Goal: Use online tool/utility: Utilize a website feature to perform a specific function

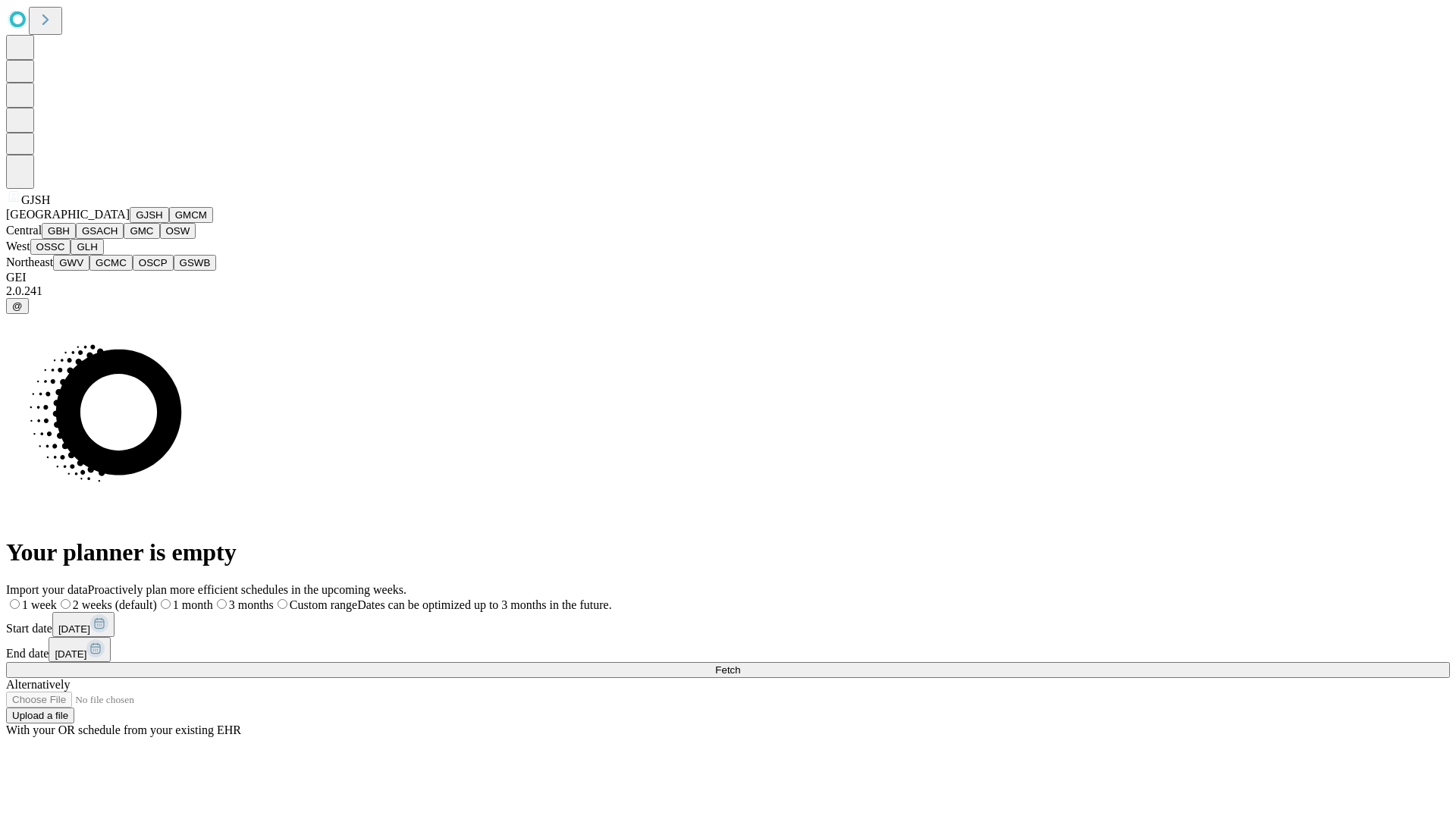
click at [129, 223] on button "GJSH" at bounding box center [149, 215] width 40 height 16
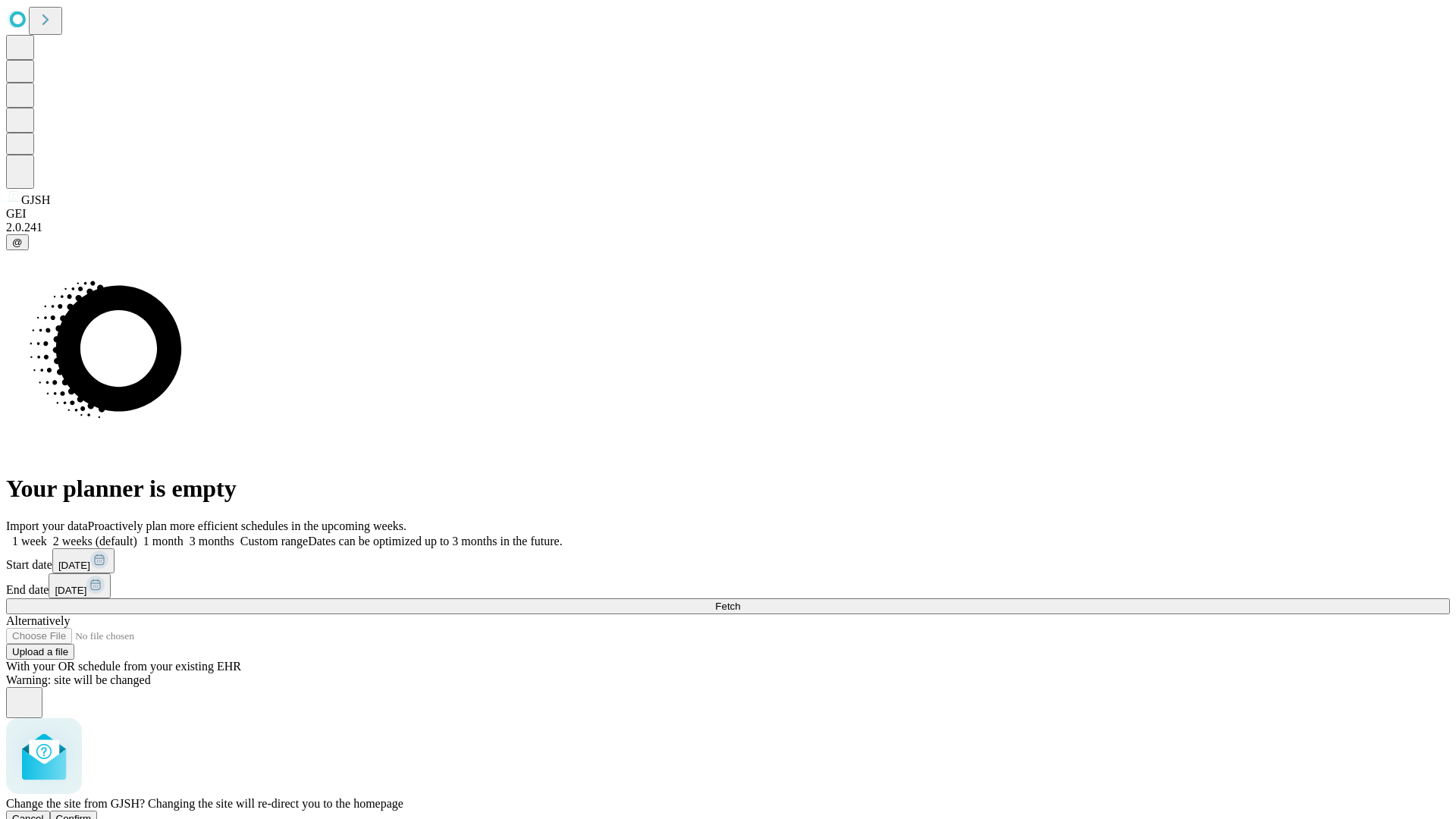
click at [91, 814] on span "Confirm" at bounding box center [74, 819] width 36 height 11
click at [184, 535] on label "1 month" at bounding box center [160, 541] width 47 height 13
click at [740, 601] on span "Fetch" at bounding box center [727, 606] width 25 height 11
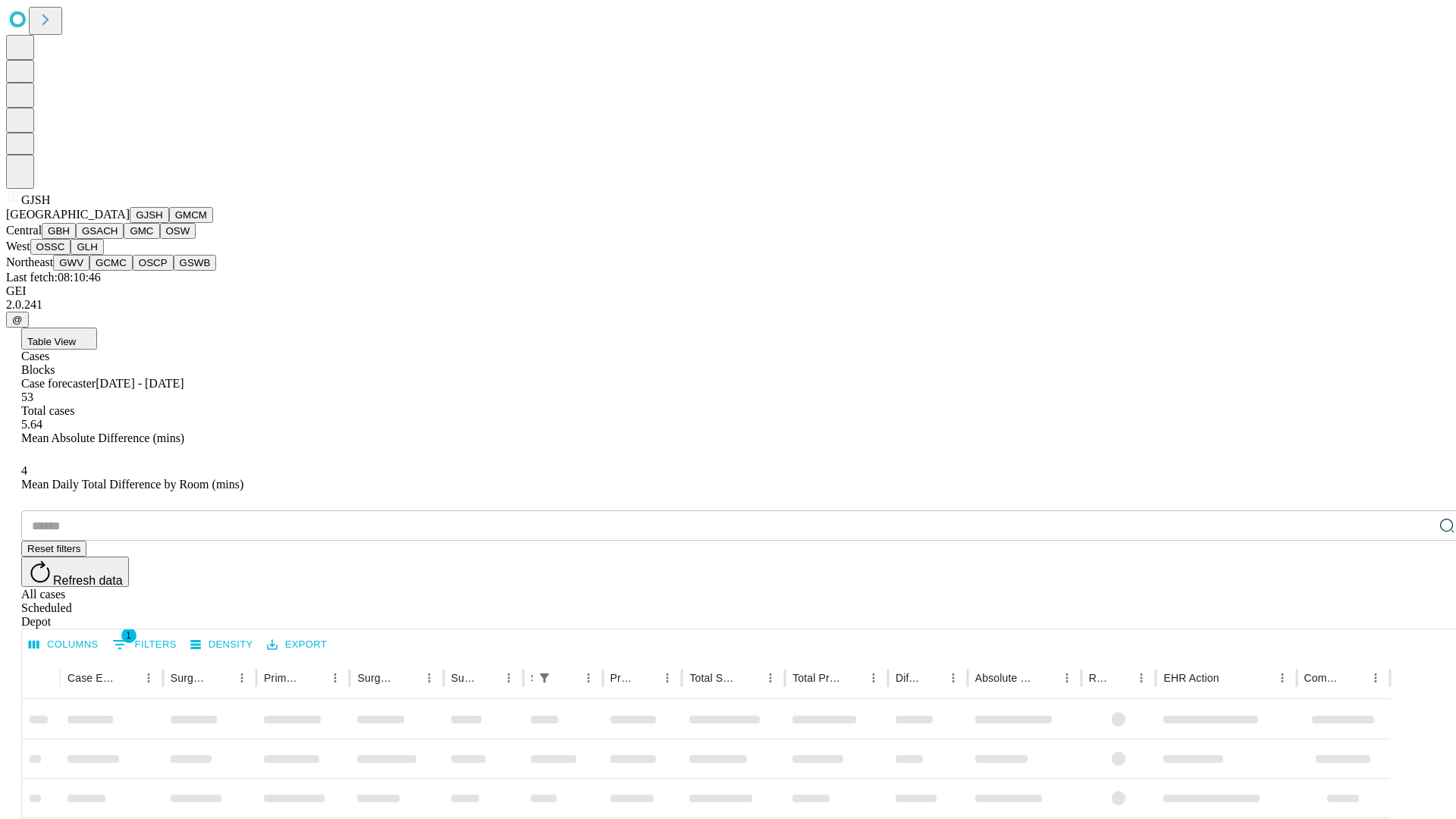
click at [169, 223] on button "GMCM" at bounding box center [191, 215] width 44 height 16
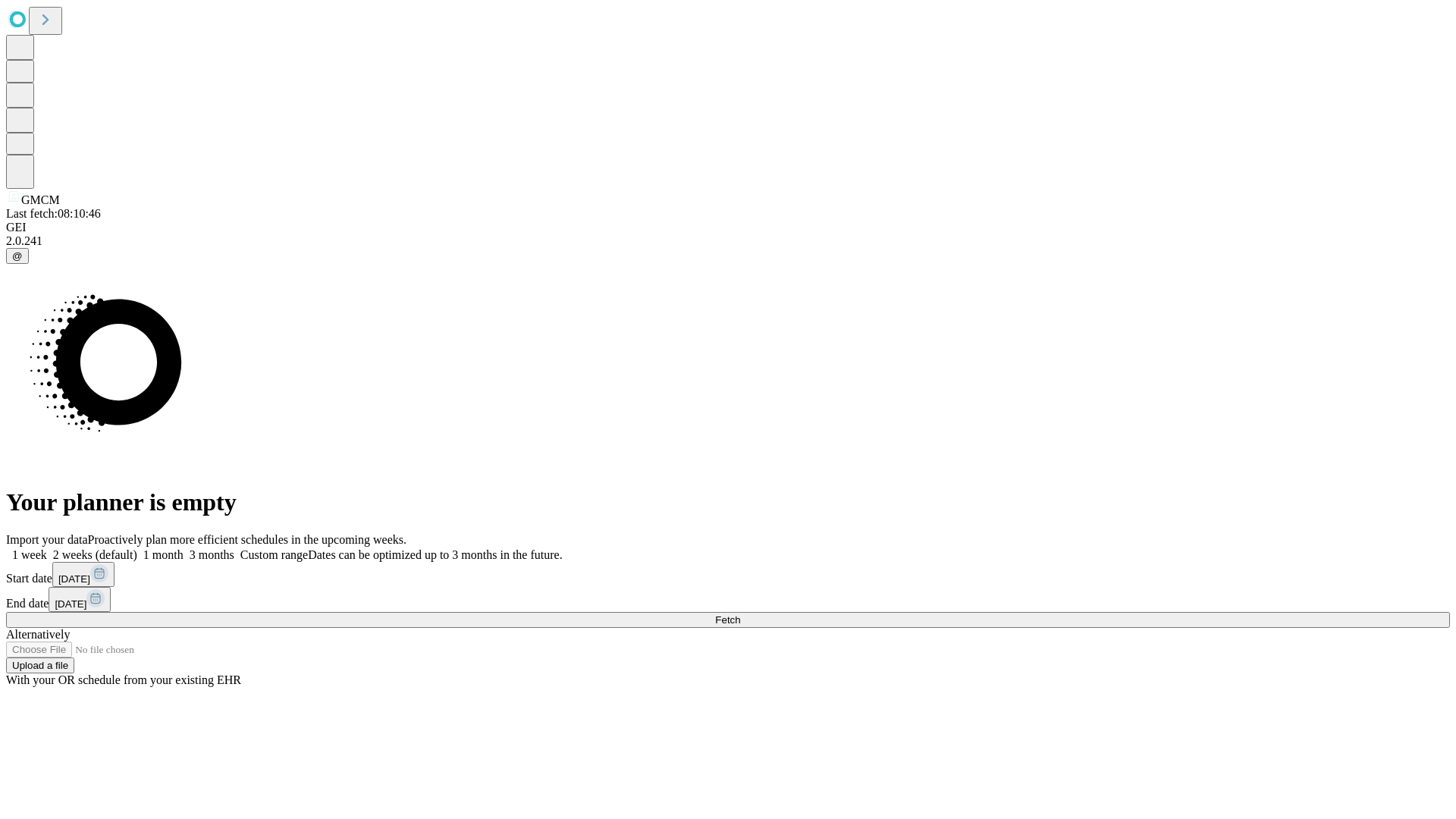
click at [184, 549] on label "1 month" at bounding box center [160, 555] width 47 height 13
click at [740, 615] on span "Fetch" at bounding box center [727, 620] width 25 height 11
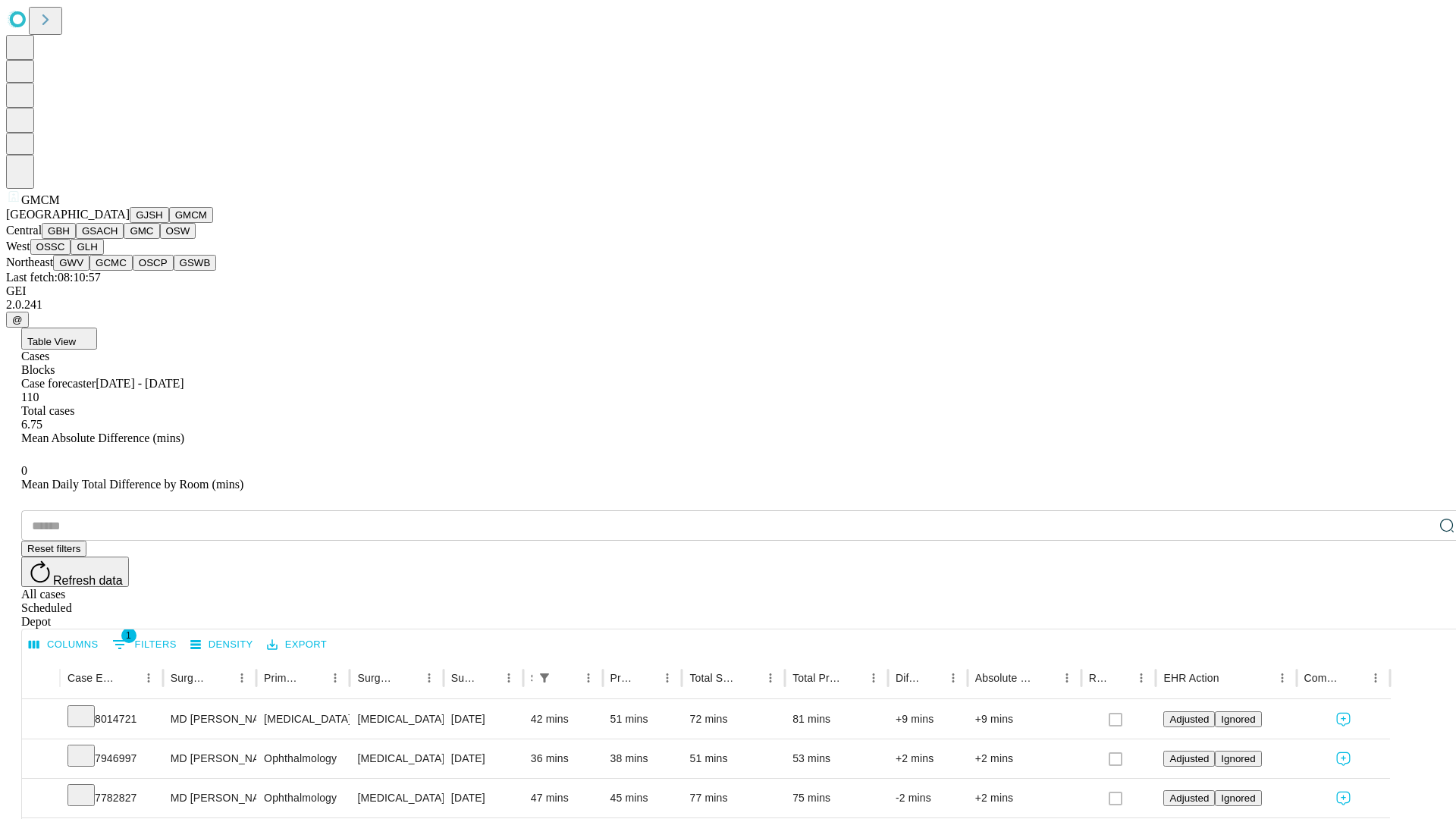
click at [76, 239] on button "GBH" at bounding box center [58, 231] width 34 height 16
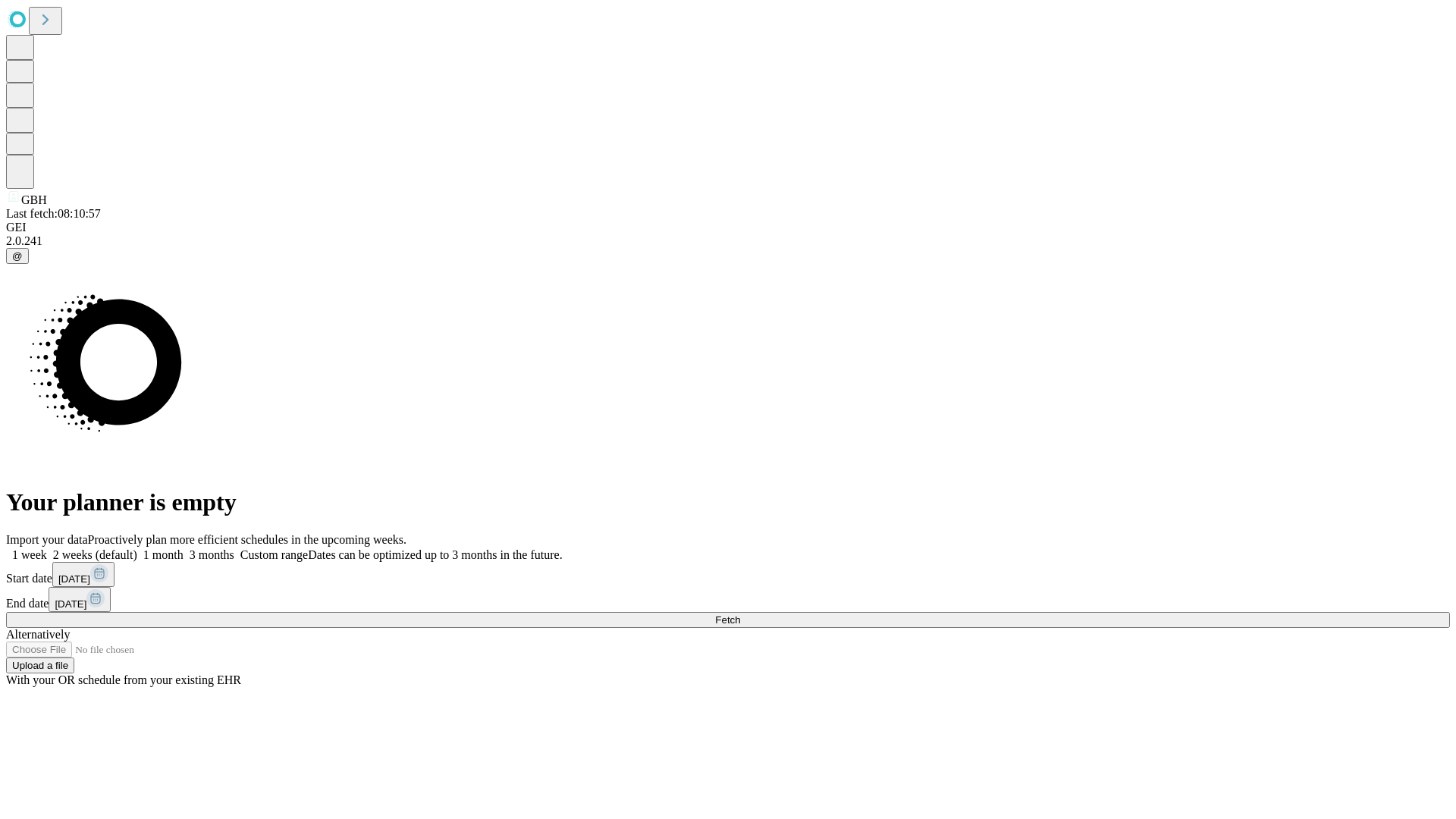
click at [184, 549] on label "1 month" at bounding box center [160, 555] width 47 height 13
click at [740, 615] on span "Fetch" at bounding box center [727, 620] width 25 height 11
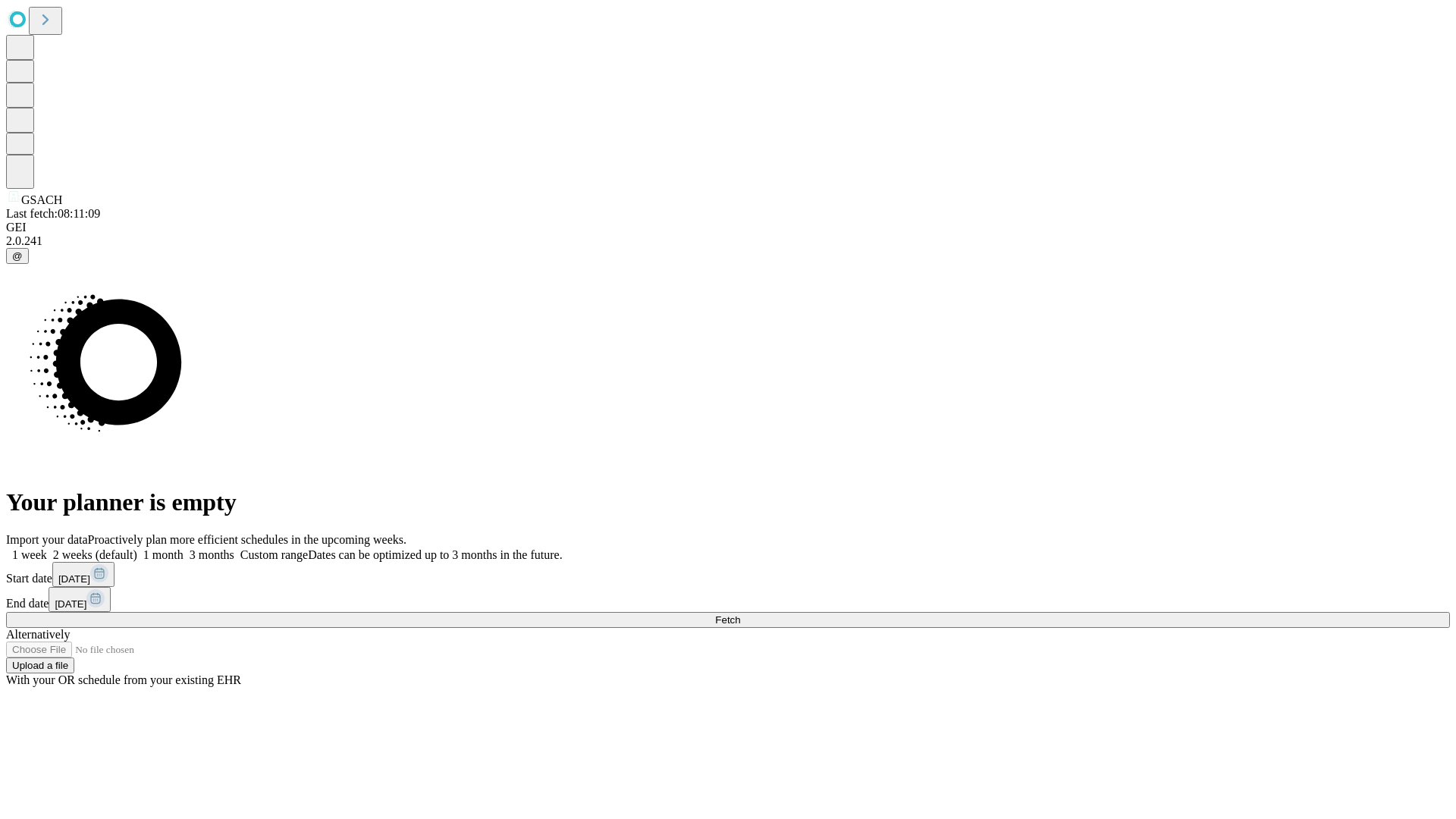
click at [740, 615] on span "Fetch" at bounding box center [727, 620] width 25 height 11
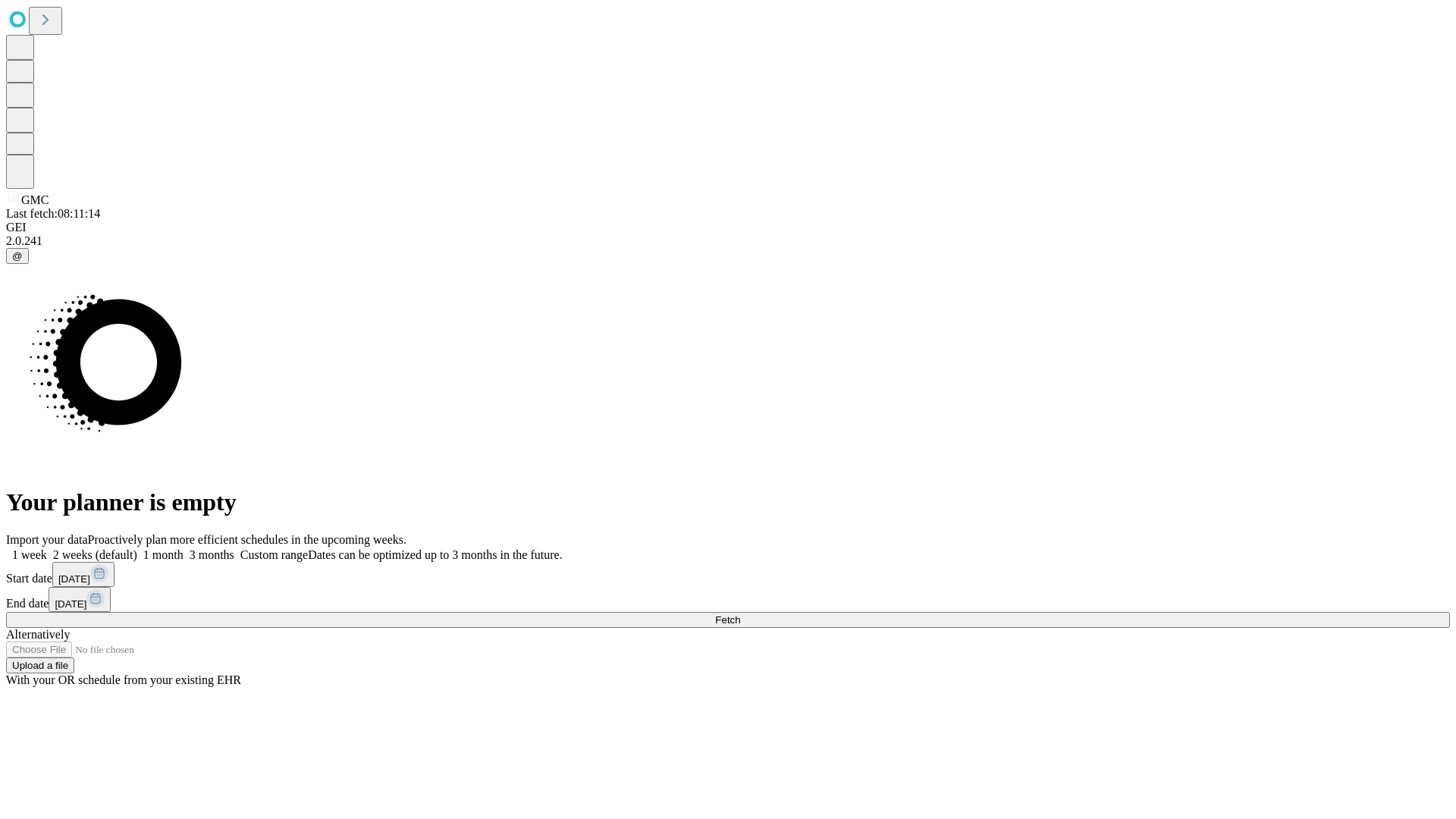
click at [184, 549] on label "1 month" at bounding box center [160, 555] width 47 height 13
click at [740, 615] on span "Fetch" at bounding box center [727, 620] width 25 height 11
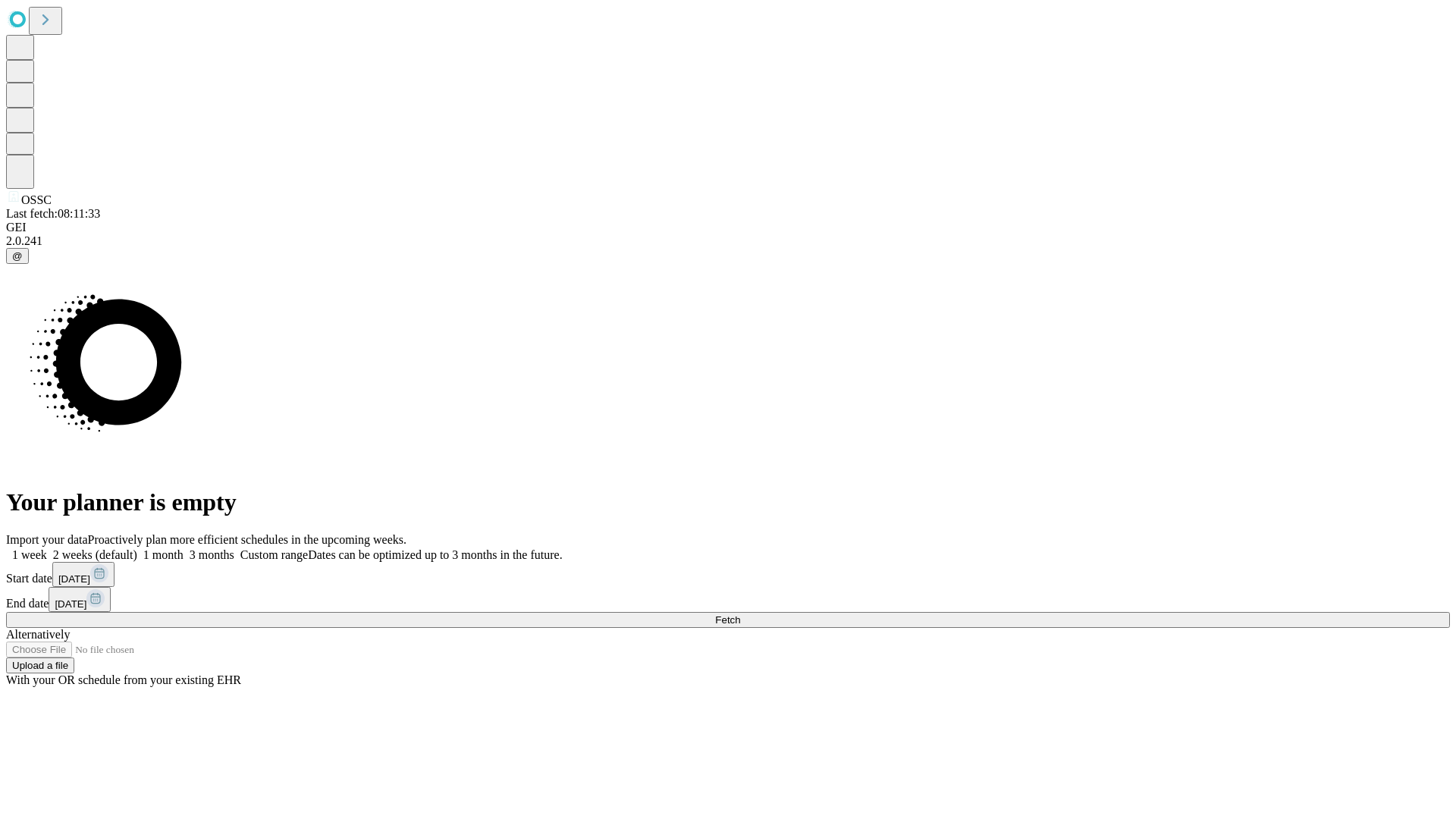
click at [184, 549] on label "1 month" at bounding box center [160, 555] width 47 height 13
click at [740, 615] on span "Fetch" at bounding box center [727, 620] width 25 height 11
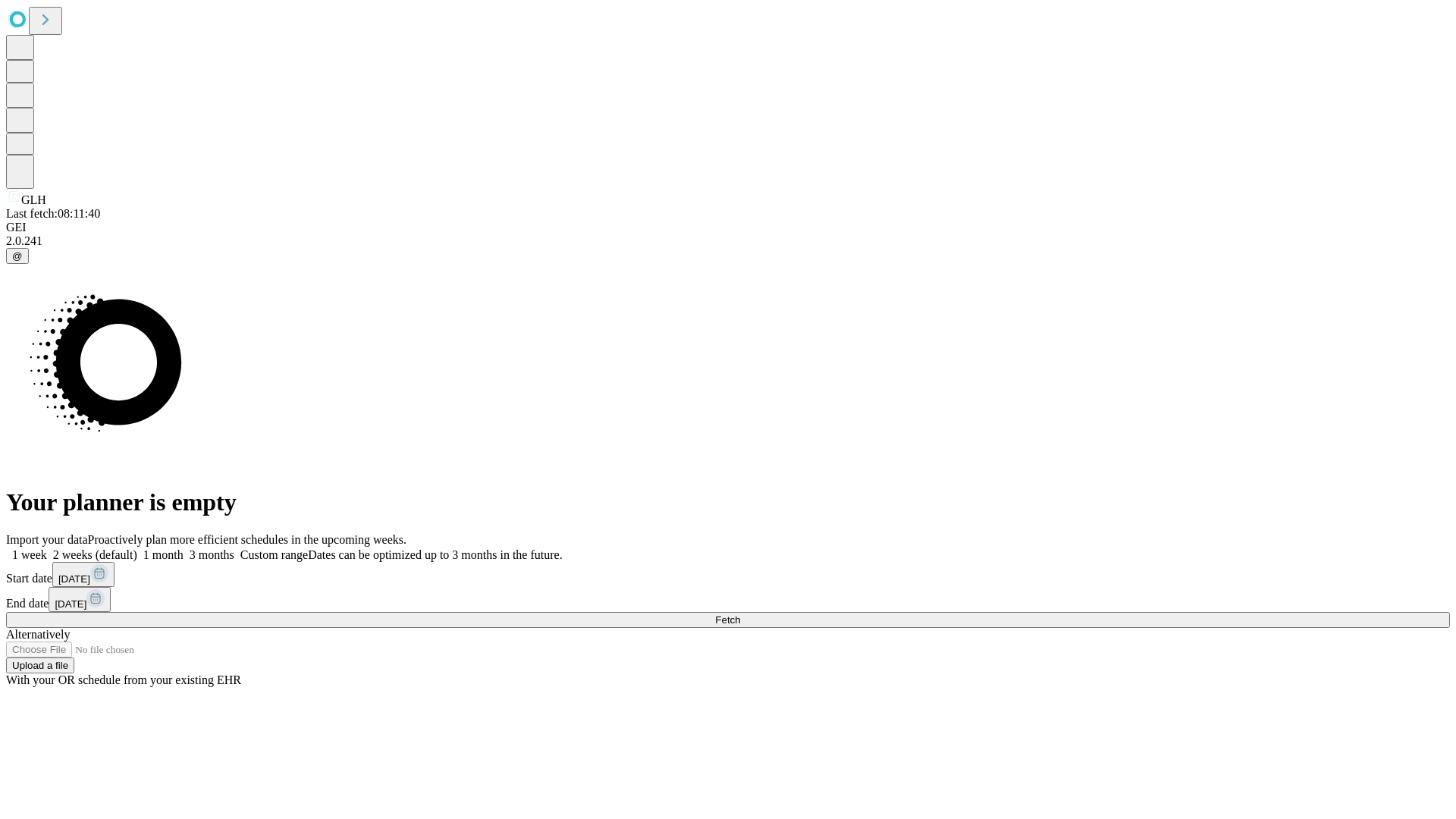
click at [184, 549] on label "1 month" at bounding box center [160, 555] width 47 height 13
click at [740, 615] on span "Fetch" at bounding box center [727, 620] width 25 height 11
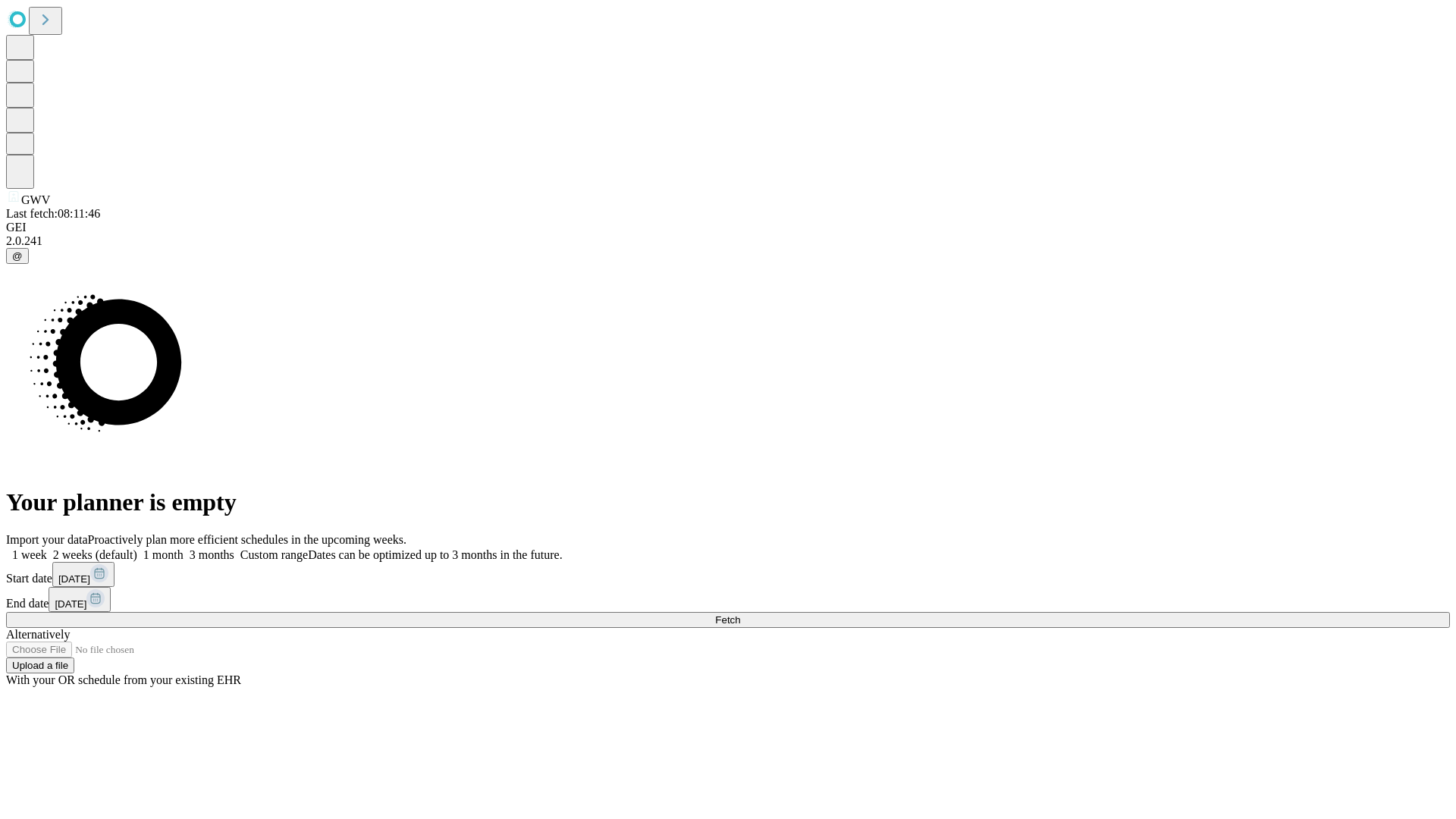
click at [184, 549] on label "1 month" at bounding box center [160, 555] width 47 height 13
click at [740, 615] on span "Fetch" at bounding box center [727, 620] width 25 height 11
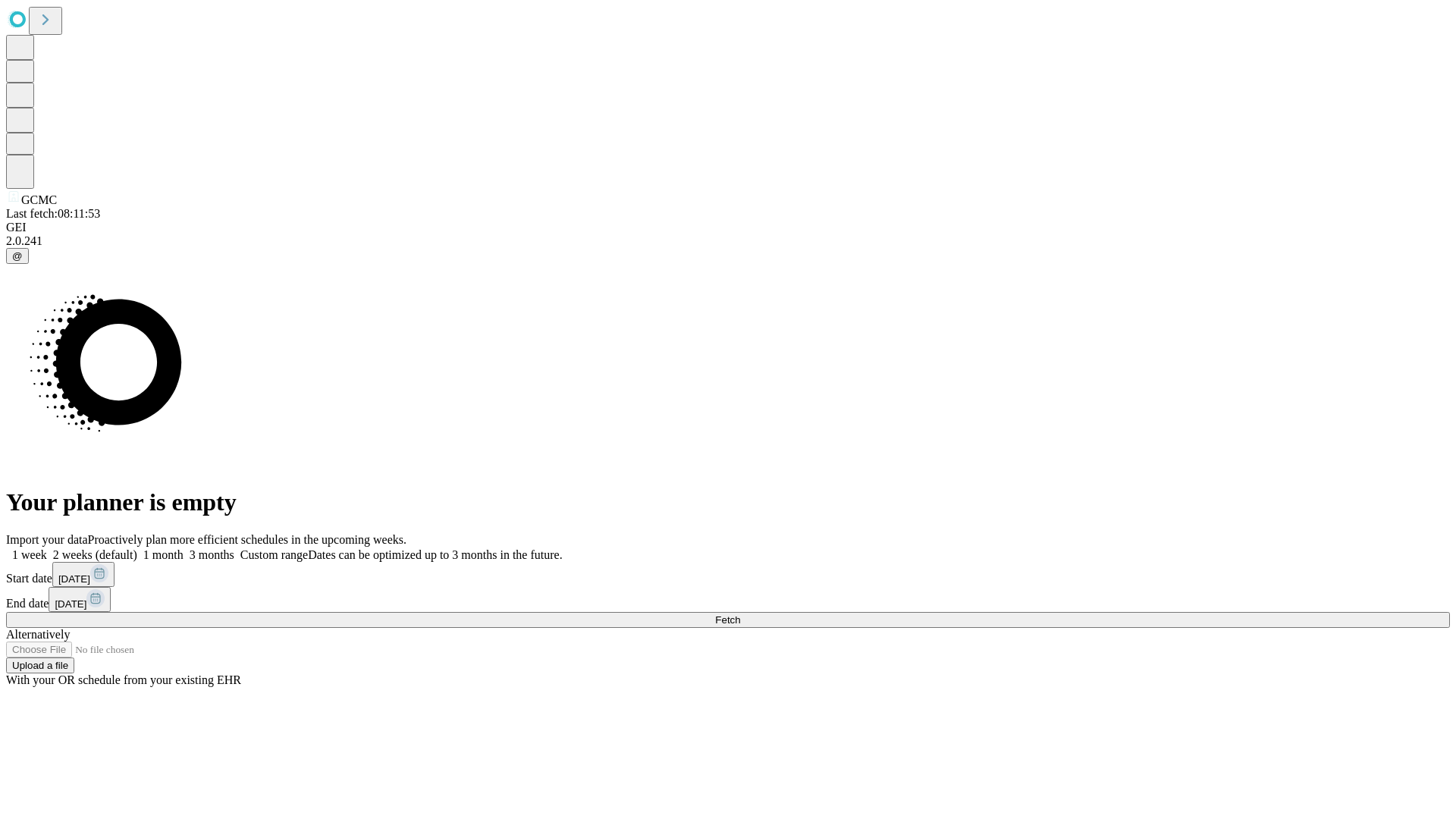
click at [184, 549] on label "1 month" at bounding box center [160, 555] width 47 height 13
click at [740, 615] on span "Fetch" at bounding box center [727, 620] width 25 height 11
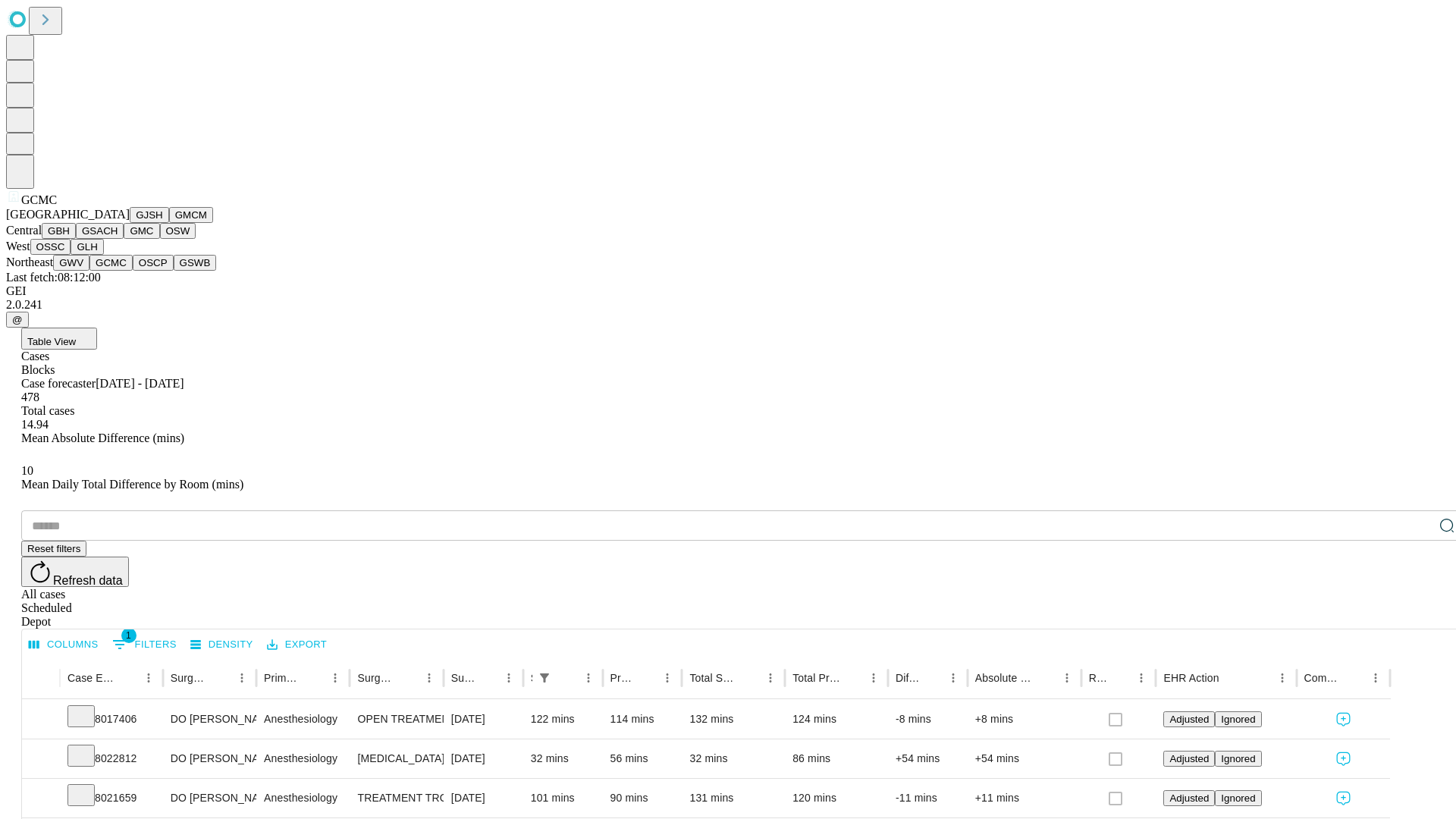
click at [133, 271] on button "OSCP" at bounding box center [153, 263] width 41 height 16
